Goal: Task Accomplishment & Management: Use online tool/utility

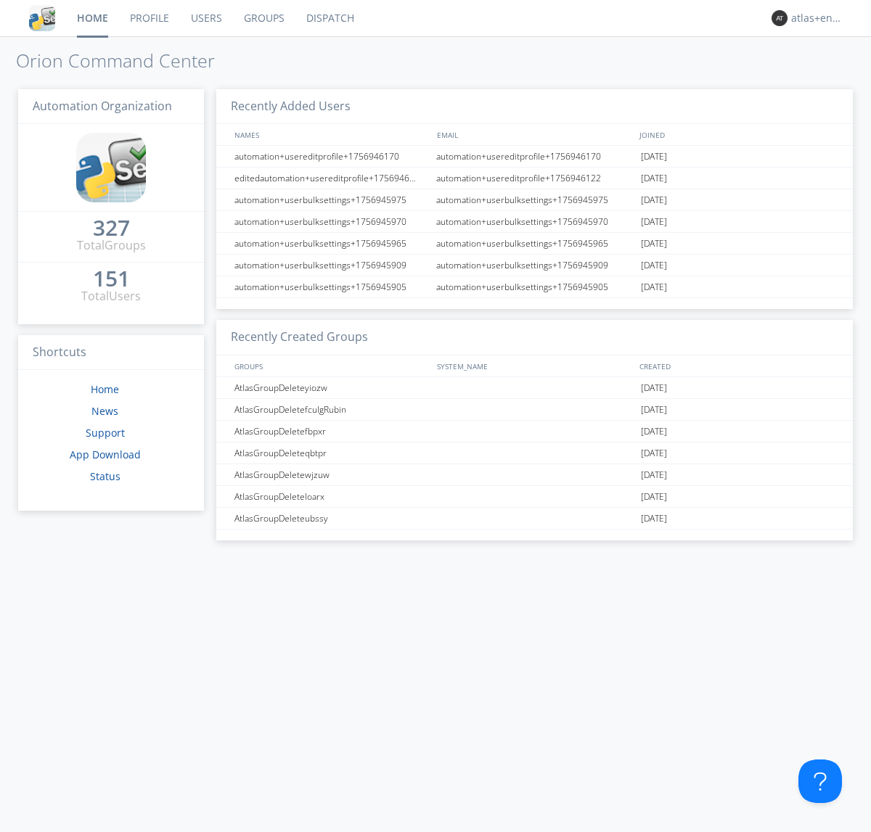
click at [329, 18] on link "Dispatch" at bounding box center [330, 18] width 70 height 36
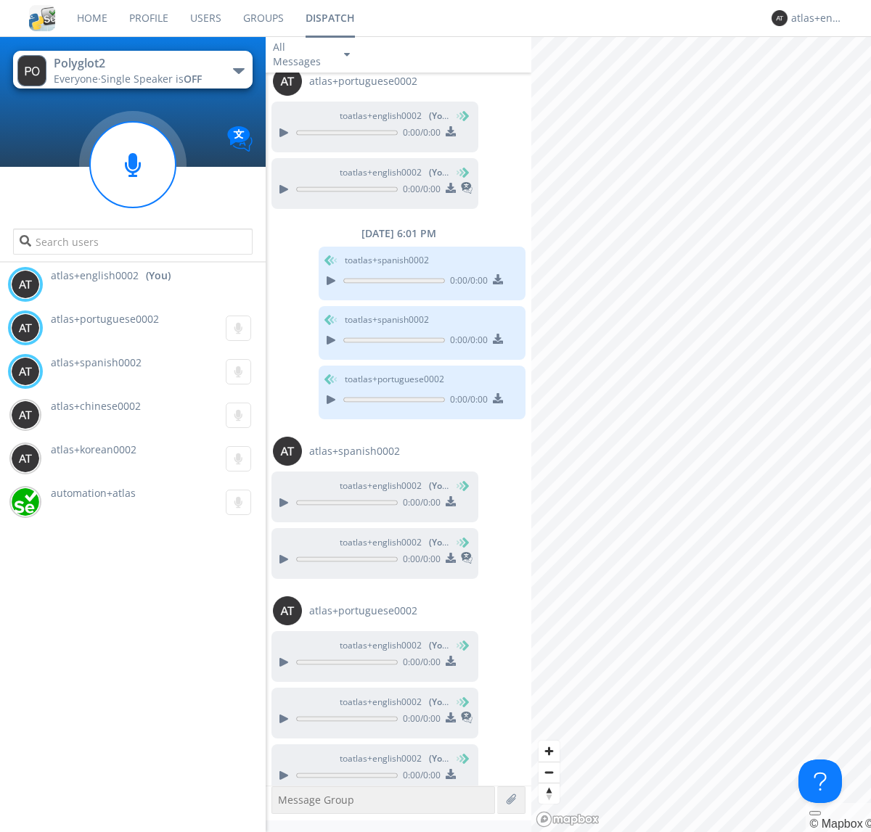
scroll to position [572, 0]
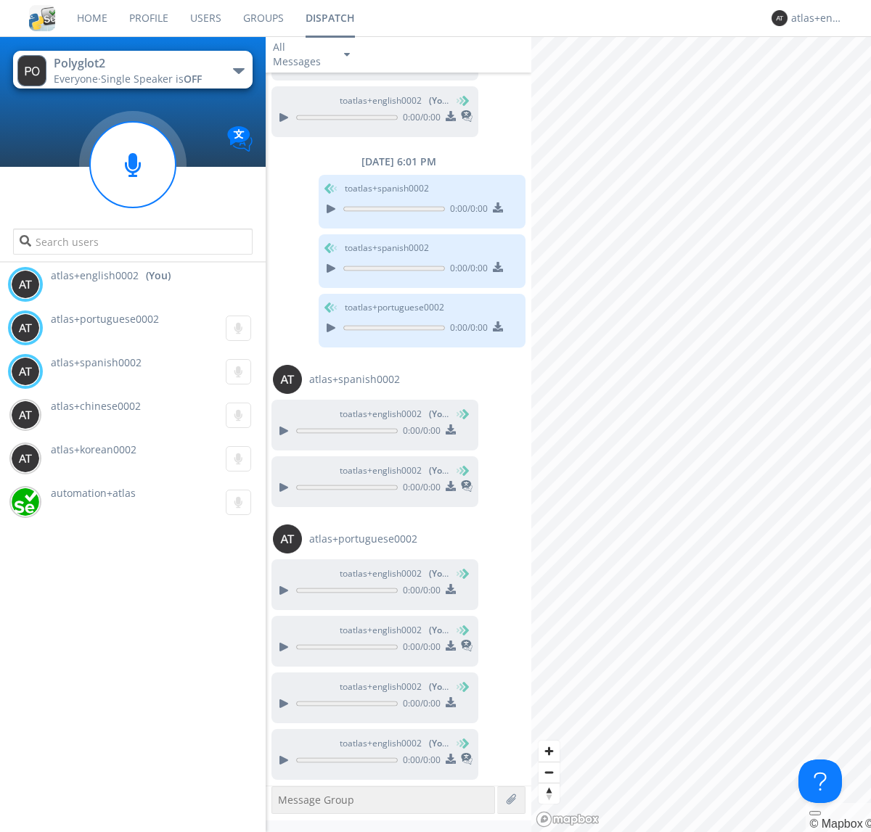
click at [238, 70] on div "button" at bounding box center [239, 71] width 12 height 6
click at [0, 0] on span "Polyglot3" at bounding box center [0, 0] width 0 height 0
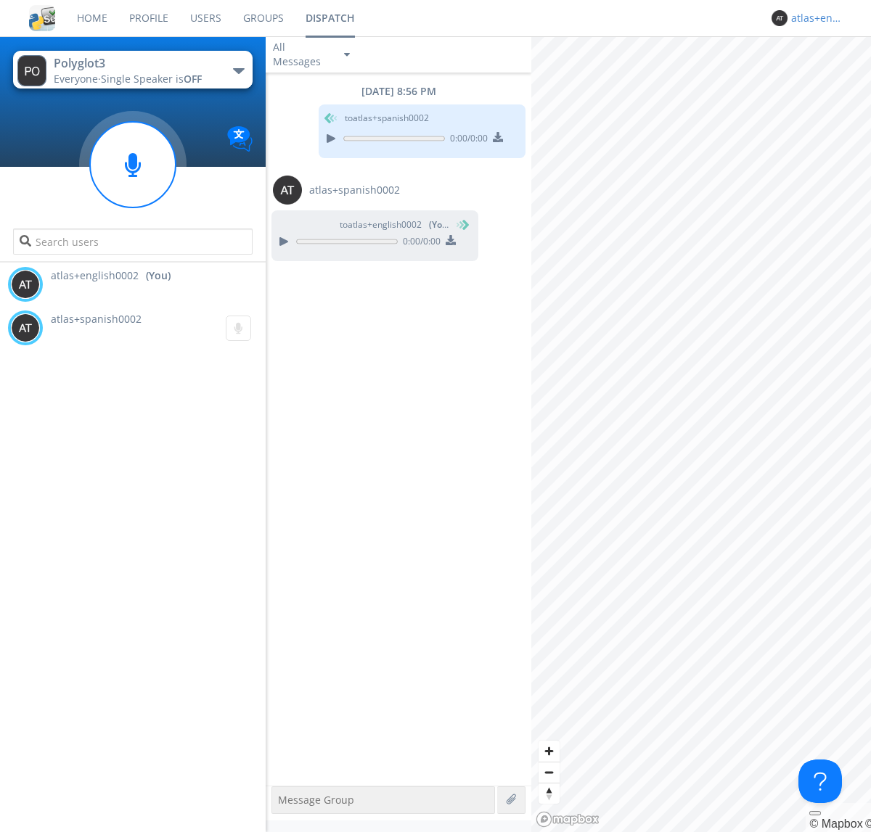
click at [814, 18] on div "atlas+english0002" at bounding box center [818, 18] width 54 height 15
click at [825, 76] on div "Log Out" at bounding box center [825, 77] width 75 height 26
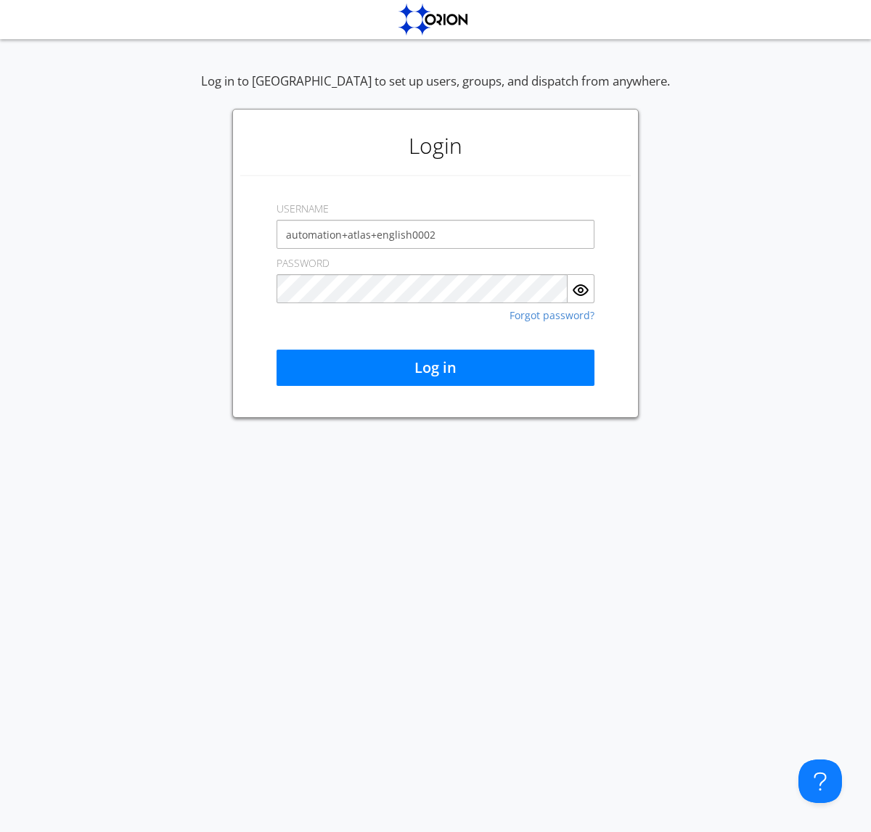
type input "automation+atlas+english0002"
click at [435, 368] on button "Log in" at bounding box center [435, 368] width 318 height 36
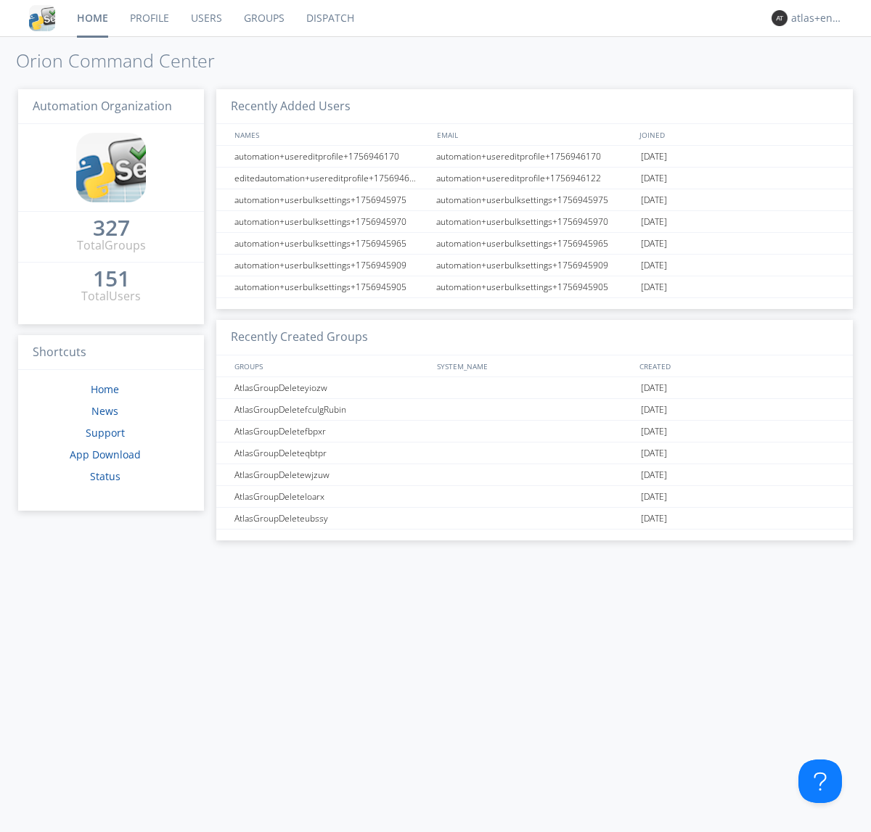
click at [329, 18] on link "Dispatch" at bounding box center [330, 18] width 70 height 36
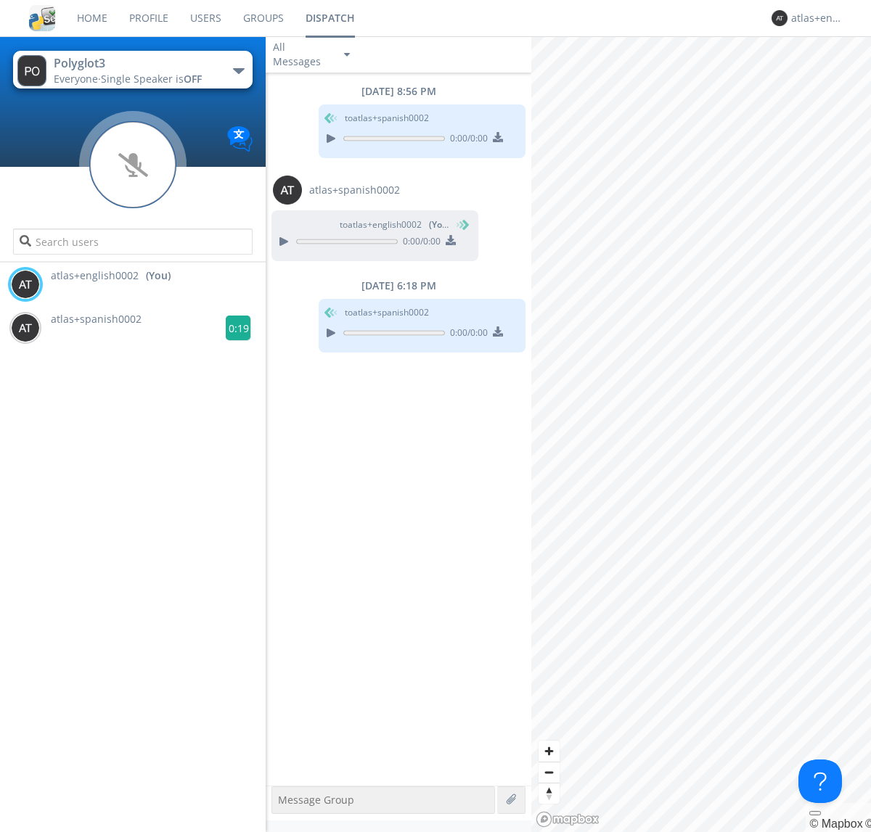
click at [232, 328] on g at bounding box center [238, 328] width 25 height 25
